Goal: Book appointment/travel/reservation

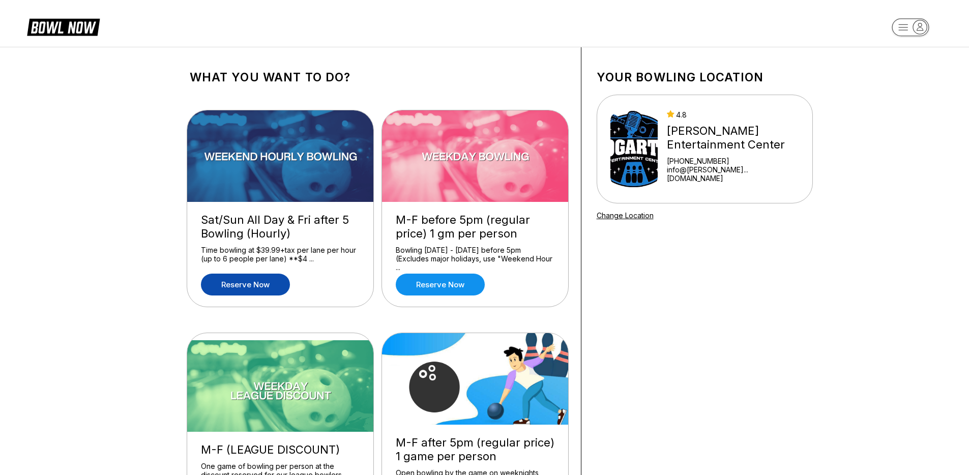
click at [251, 288] on link "Reserve now" at bounding box center [245, 285] width 89 height 22
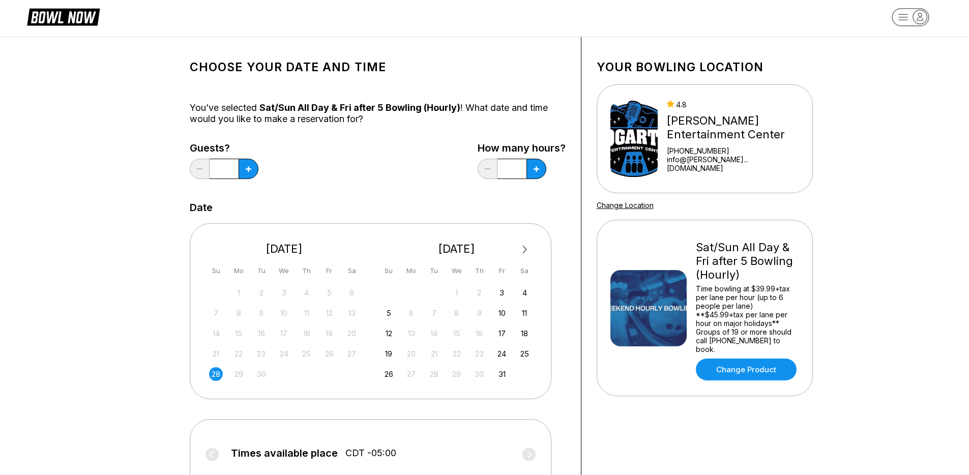
scroll to position [13, 0]
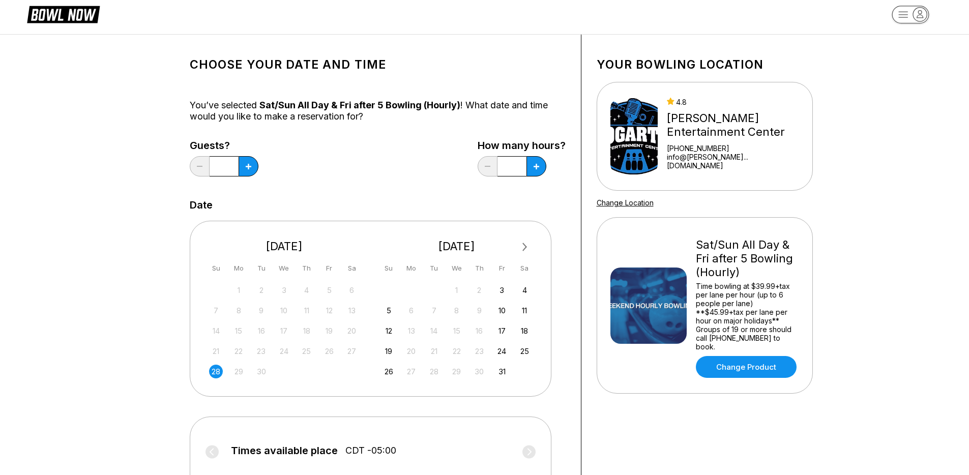
click at [216, 367] on div "28" at bounding box center [216, 372] width 14 height 14
click at [249, 166] on icon at bounding box center [249, 167] width 6 height 6
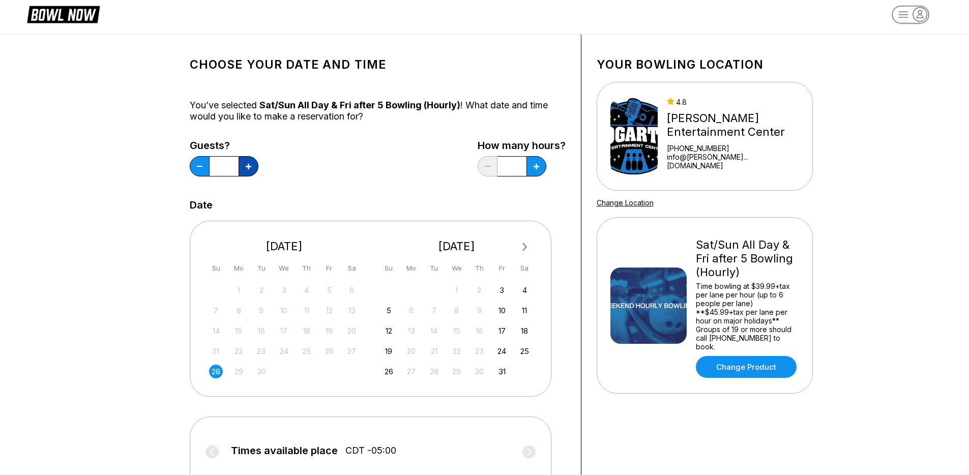
click at [249, 166] on icon at bounding box center [249, 167] width 6 height 6
type input "*"
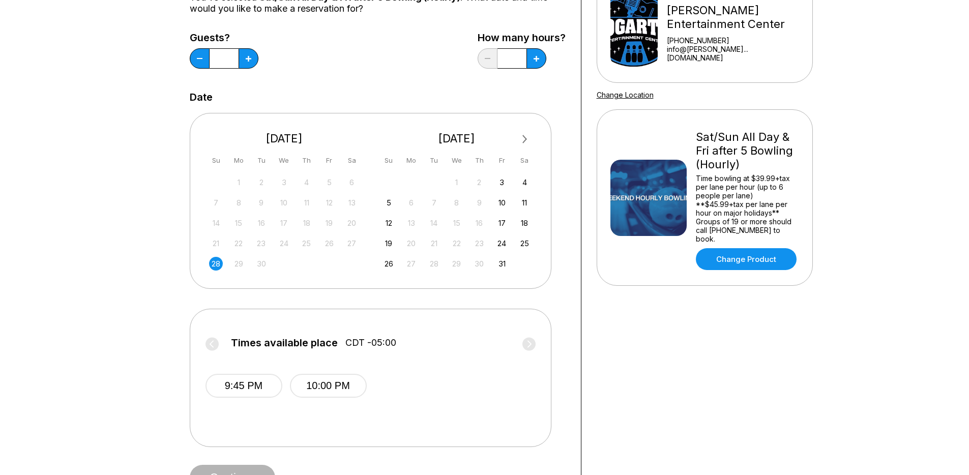
scroll to position [70, 0]
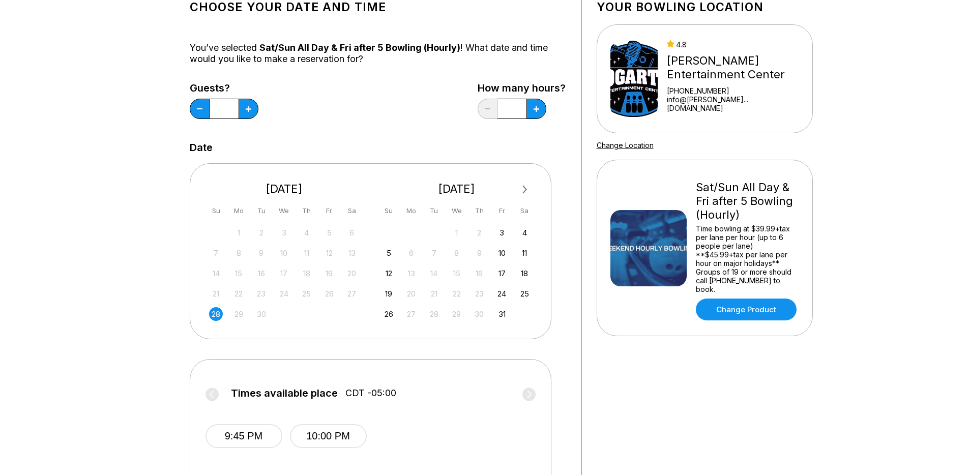
click at [547, 103] on div "How many hours? *" at bounding box center [522, 103] width 88 height 42
click at [541, 109] on button at bounding box center [536, 109] width 20 height 20
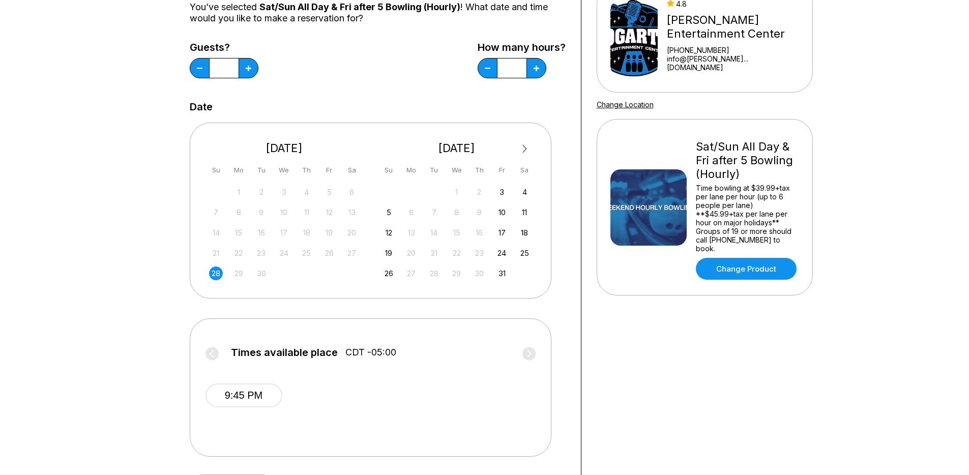
scroll to position [0, 0]
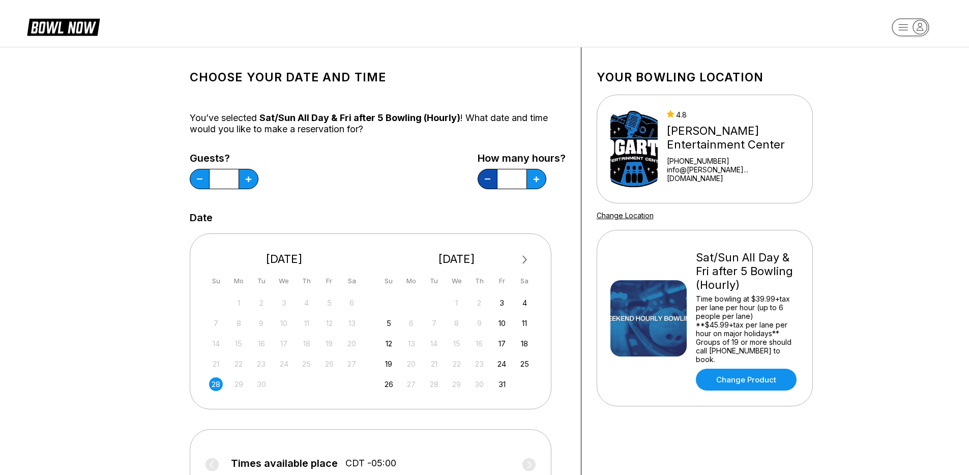
click at [489, 185] on button at bounding box center [488, 179] width 20 height 20
type input "*"
click at [280, 178] on div "Guests? * How many hours? *" at bounding box center [378, 174] width 376 height 42
click at [293, 130] on div "You’ve selected Sat/Sun All Day & Fri after 5 Bowling (Hourly) ! What date and …" at bounding box center [378, 123] width 376 height 22
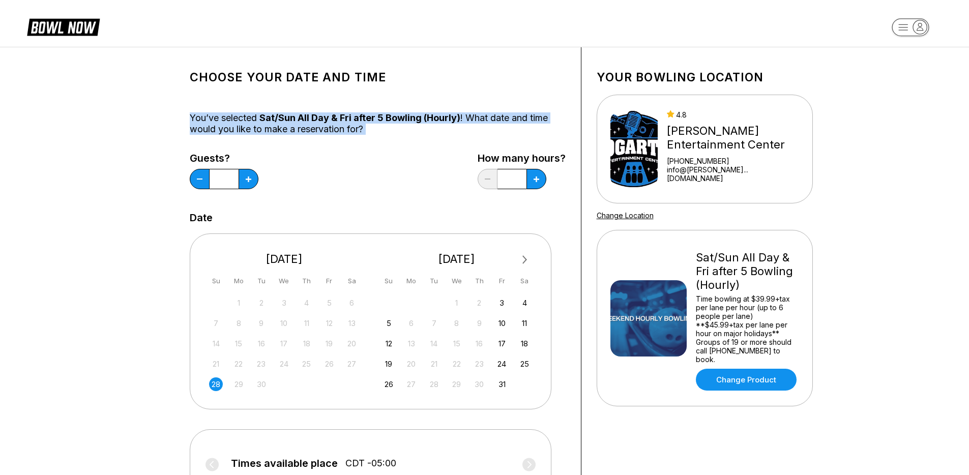
click at [293, 130] on div "You’ve selected Sat/Sun All Day & Fri after 5 Bowling (Hourly) ! What date and …" at bounding box center [378, 123] width 376 height 22
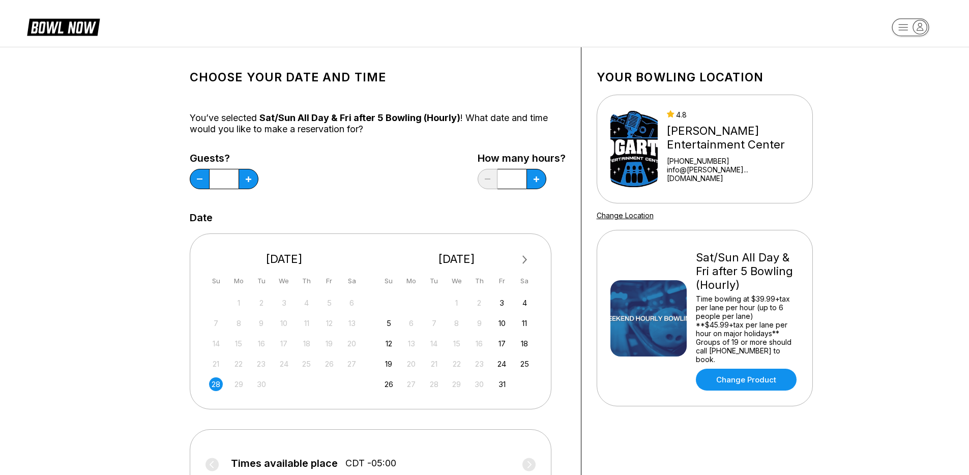
click at [348, 172] on div "Guests? * How many hours? *" at bounding box center [378, 174] width 376 height 42
click at [911, 32] on rect "button" at bounding box center [910, 27] width 37 height 18
